Goal: Task Accomplishment & Management: Use online tool/utility

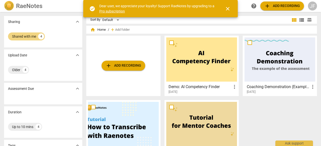
click at [131, 66] on span "add Add recording" at bounding box center [123, 66] width 36 height 6
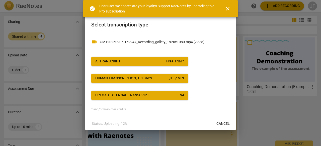
click at [137, 95] on div "Upload external transcript" at bounding box center [122, 95] width 54 height 5
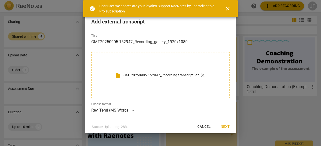
click at [227, 127] on span "Next" at bounding box center [224, 127] width 9 height 5
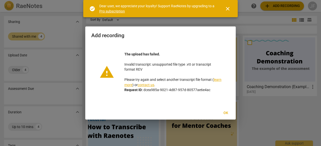
click at [228, 8] on span "close" at bounding box center [227, 9] width 6 height 6
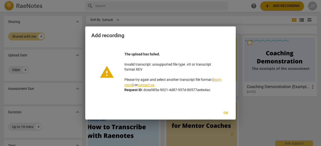
click at [222, 113] on span "Ok" at bounding box center [225, 113] width 8 height 5
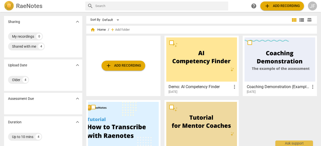
click at [132, 66] on span "add Add recording" at bounding box center [123, 66] width 36 height 6
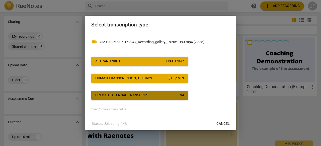
click at [177, 96] on span "Upload external transcript $ 4" at bounding box center [139, 95] width 89 height 5
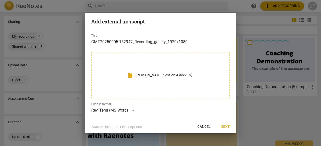
click at [228, 127] on span "Next" at bounding box center [224, 127] width 9 height 5
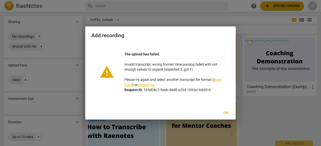
click at [227, 114] on span "Ok" at bounding box center [225, 113] width 8 height 5
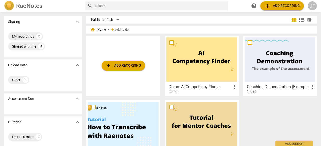
scroll to position [25, 0]
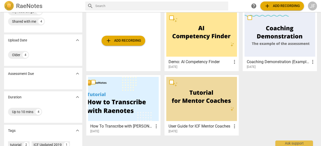
click at [201, 101] on div at bounding box center [201, 99] width 71 height 44
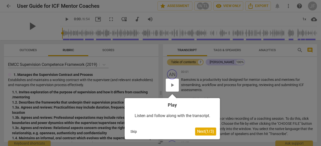
click at [175, 88] on div at bounding box center [172, 85] width 13 height 13
click at [173, 84] on div at bounding box center [172, 85] width 13 height 13
click at [173, 85] on div at bounding box center [172, 85] width 13 height 13
click at [172, 105] on h4 "Play" at bounding box center [172, 105] width 88 height 6
click at [172, 81] on div at bounding box center [172, 85] width 13 height 13
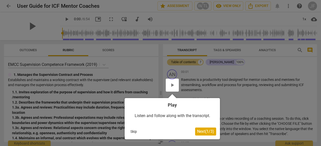
click at [208, 132] on span "Next ( 1 / 3 )" at bounding box center [205, 131] width 17 height 5
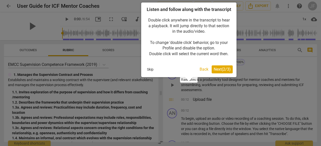
click at [219, 72] on span "Next ( 2 / 3 )" at bounding box center [221, 69] width 17 height 5
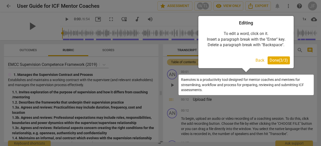
click at [273, 58] on button "Done ( 3 / 3 )" at bounding box center [278, 61] width 22 height 8
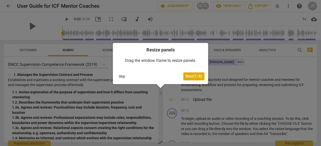
click at [82, 64] on div at bounding box center [160, 73] width 321 height 146
click at [8, 4] on div at bounding box center [160, 73] width 321 height 146
click at [120, 76] on button "Skip" at bounding box center [121, 77] width 11 height 8
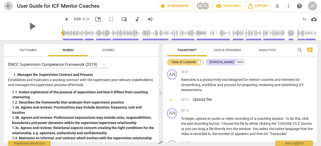
click at [7, 4] on span "arrow_back" at bounding box center [9, 6] width 6 height 6
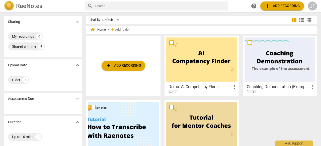
click at [110, 67] on span "add" at bounding box center [108, 66] width 6 height 6
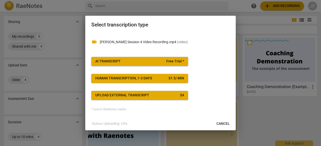
click at [172, 95] on span "Upload external transcript $ 4" at bounding box center [139, 95] width 89 height 5
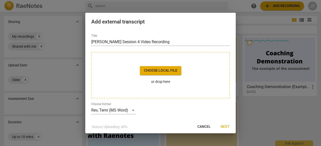
click at [170, 73] on span "Choose local file" at bounding box center [160, 70] width 33 height 5
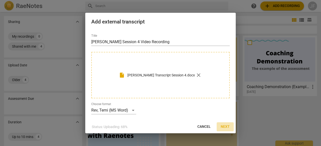
click at [227, 130] on button "Next" at bounding box center [224, 127] width 17 height 9
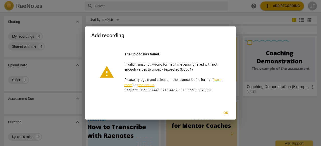
click at [127, 86] on link "learn more" at bounding box center [172, 82] width 97 height 9
click at [224, 113] on span "Ok" at bounding box center [225, 113] width 8 height 5
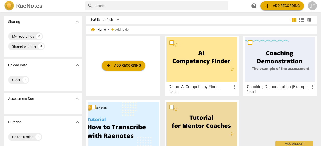
click at [124, 63] on span "add Add recording" at bounding box center [123, 66] width 36 height 6
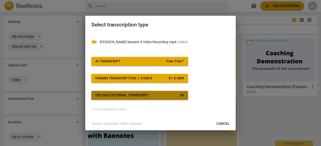
click at [148, 96] on div "Upload external transcript" at bounding box center [122, 95] width 54 height 5
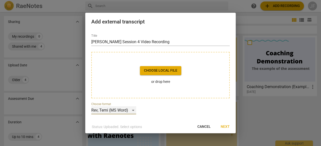
click at [133, 111] on div "Rev, Temi (MS Word)" at bounding box center [113, 111] width 45 height 8
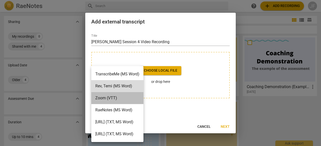
click at [132, 96] on li "Zoom (VTT)" at bounding box center [117, 98] width 52 height 12
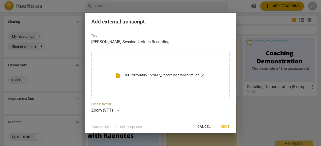
click at [227, 125] on span "Next" at bounding box center [224, 127] width 9 height 5
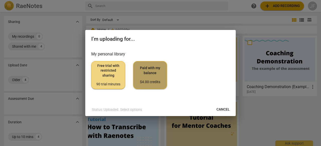
click at [150, 84] on div "$4.00 credits" at bounding box center [149, 82] width 25 height 5
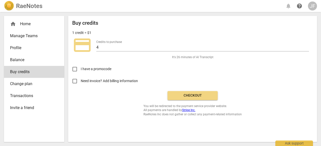
click at [19, 23] on div "home Home" at bounding box center [32, 24] width 44 height 6
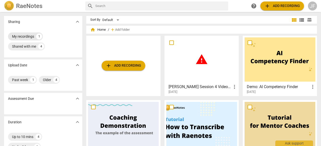
click at [28, 37] on div "My recordings" at bounding box center [23, 36] width 22 height 5
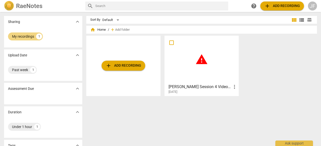
click at [234, 90] on div "[DATE]" at bounding box center [202, 92] width 69 height 4
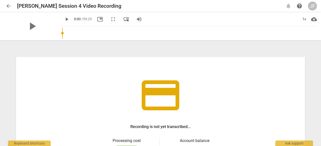
scroll to position [25, 0]
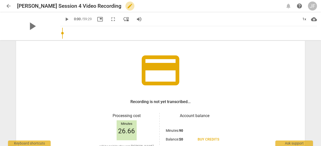
click at [127, 6] on span "edit" at bounding box center [130, 6] width 6 height 6
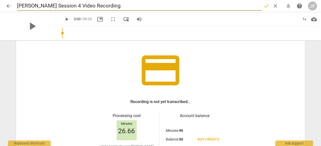
drag, startPoint x: 124, startPoint y: 5, endPoint x: 17, endPoint y: 7, distance: 107.2
click at [17, 7] on div "arrow_back [PERSON_NAME] Session 4 Video Recording done clear notifications hel…" at bounding box center [160, 6] width 312 height 10
type input "[PERSON_NAME]-[PERSON_NAME]-S4-9-5-25"
click at [79, 52] on div "credit_card Recording is not yet transcribed... Processing cost Minutes 26.66 w…" at bounding box center [160, 108] width 288 height 153
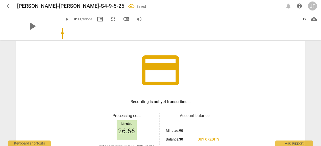
click at [64, 19] on span "play_arrow" at bounding box center [67, 19] width 6 height 6
click at [64, 19] on span "pause" at bounding box center [67, 19] width 6 height 6
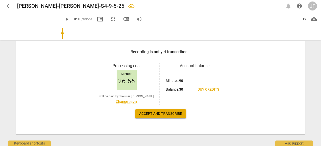
scroll to position [79, 0]
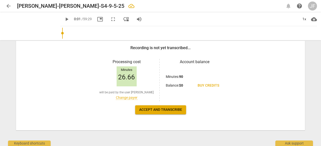
click at [131, 96] on link "Change payer" at bounding box center [127, 98] width 22 height 4
click at [131, 98] on link "Change payer" at bounding box center [127, 98] width 22 height 4
click at [99, 101] on div "Minutes 26.66 will be paid by the user [PERSON_NAME] Change payer" at bounding box center [126, 83] width 57 height 37
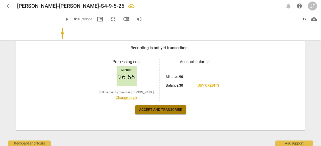
click at [147, 108] on span "Accept and transcribe" at bounding box center [160, 110] width 43 height 5
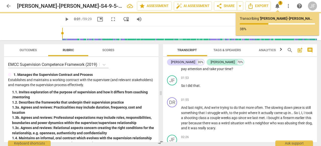
scroll to position [351, 0]
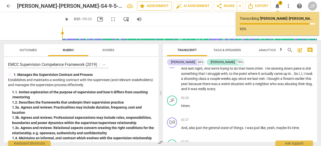
type input "1"
